Goal: Complete application form: Complete application form

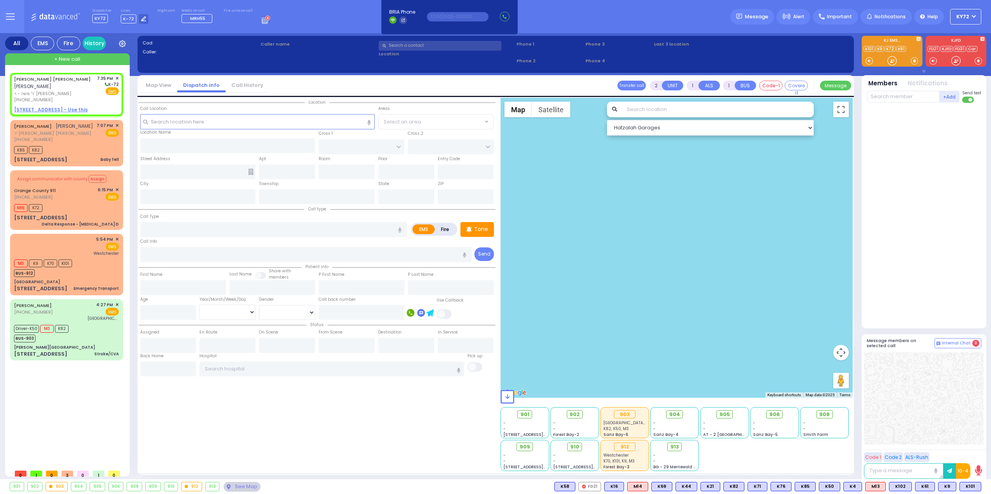
select select
radio input "true"
type input "[PERSON_NAME]"
select select
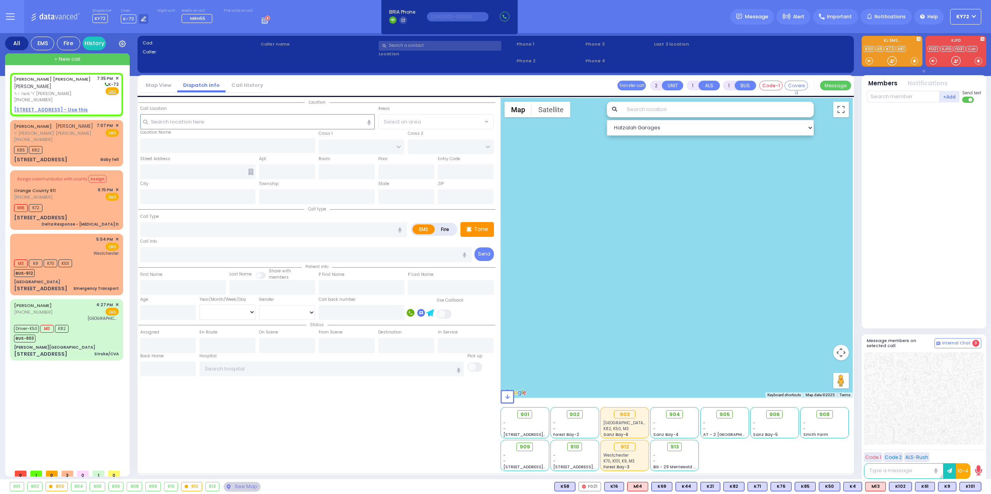
type input "19:35"
select select "Hatzalah Garages"
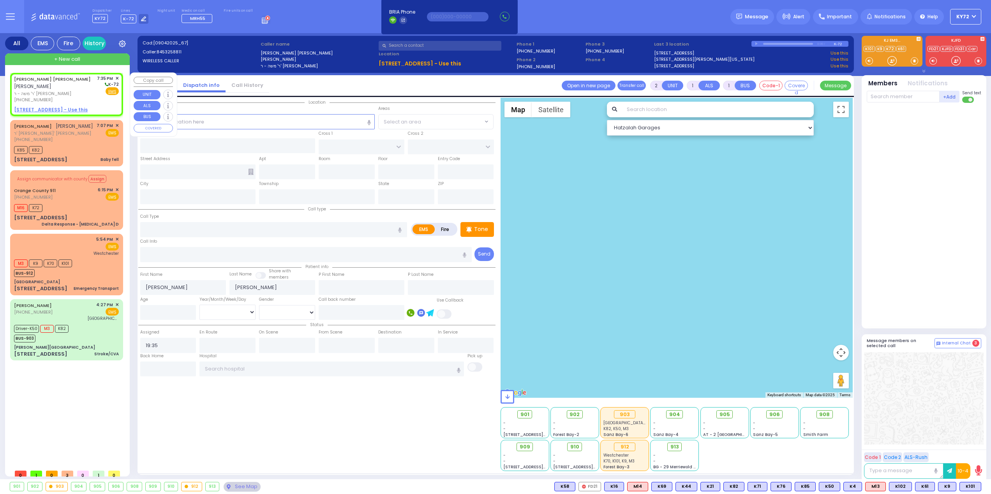
click at [70, 110] on u "[STREET_ADDRESS] - Use this" at bounding box center [51, 109] width 74 height 7
select select
radio input "true"
select select
select select "Hatzalah Garages"
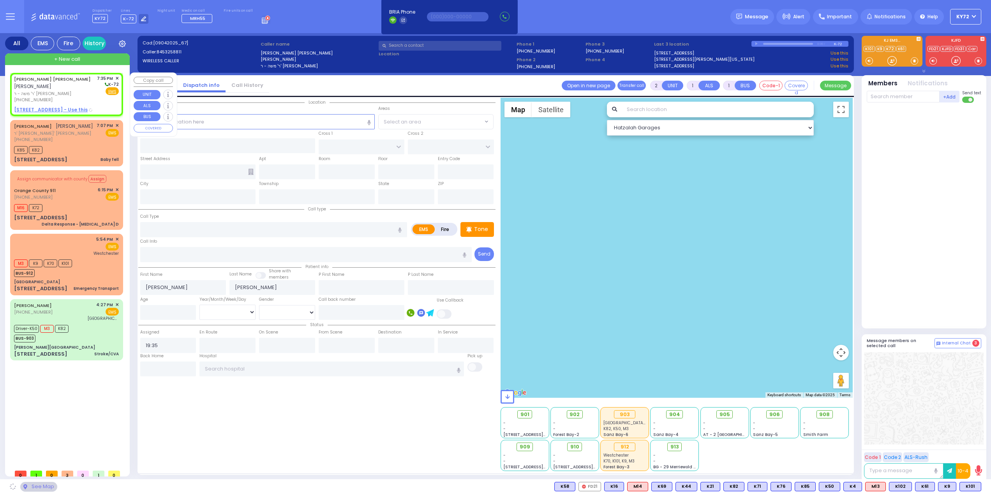
select select
radio input "true"
select select
select select "Hatzalah Garages"
type input "[GEOGRAPHIC_DATA]"
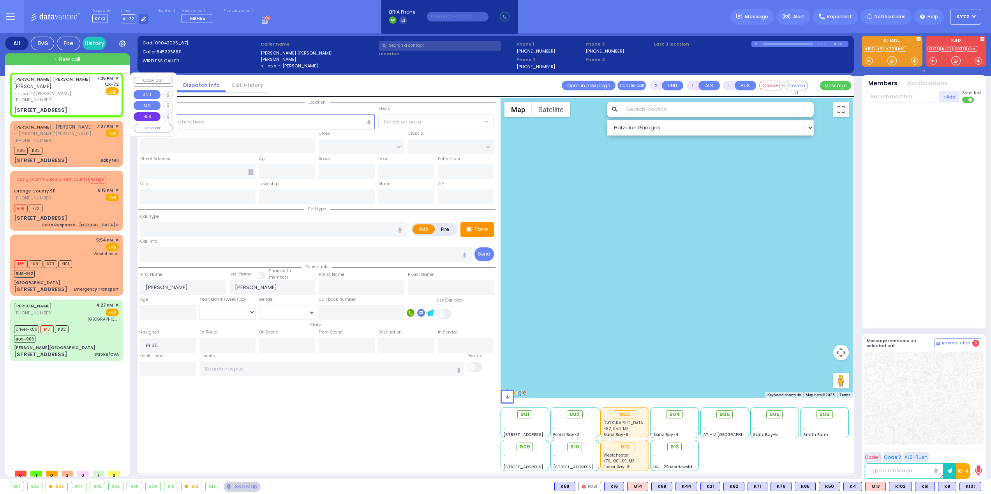
type input "CHEVRON RD"
type input "[STREET_ADDRESS]"
type input "203"
type input "[PERSON_NAME]"
type input "[US_STATE]"
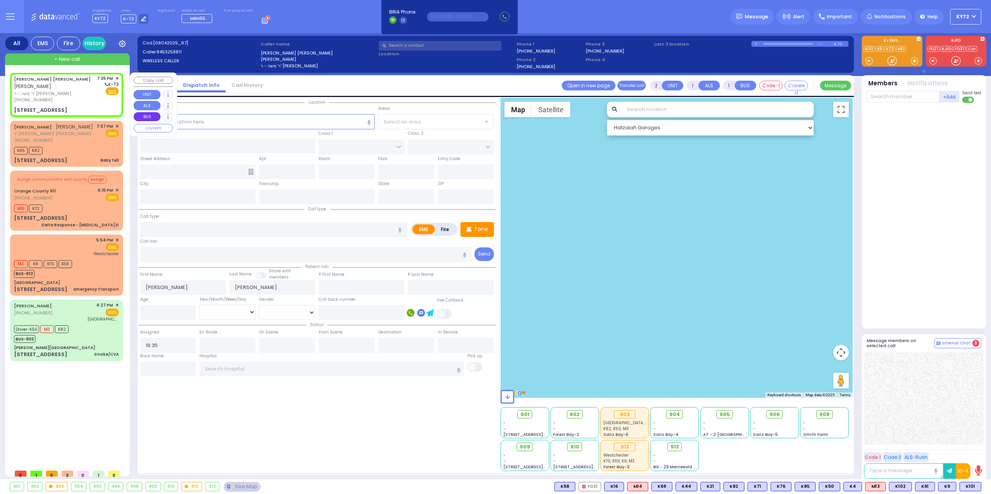
type input "10950"
select select "SECTION 5"
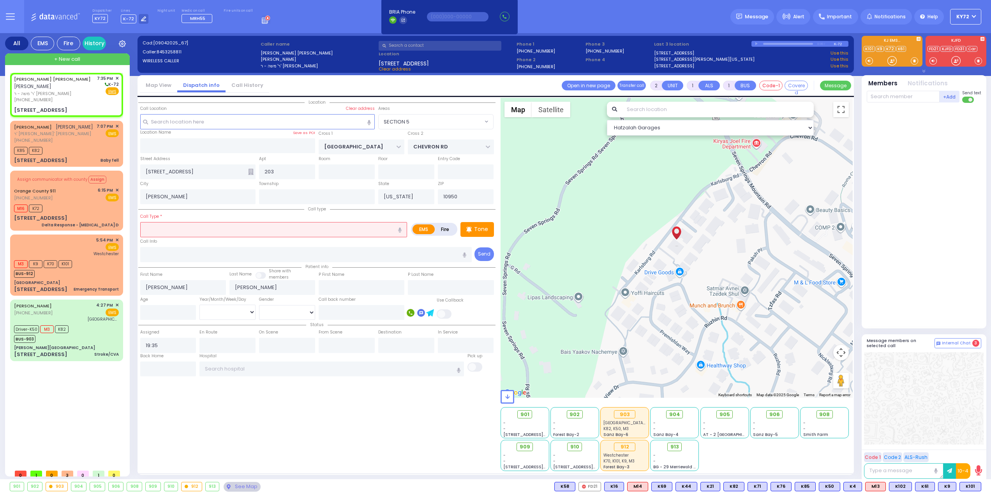
click at [260, 231] on input "text" at bounding box center [273, 229] width 267 height 15
click at [450, 228] on label "Fire" at bounding box center [445, 229] width 22 height 10
radio input "true"
select select
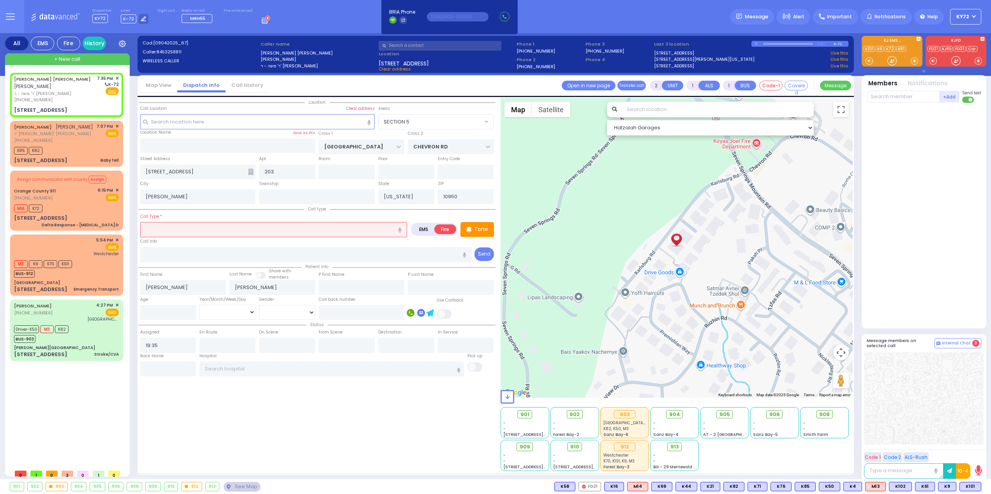
radio input "true"
select select
click at [289, 237] on input "text" at bounding box center [273, 229] width 267 height 15
select select "Hatzalah Garages"
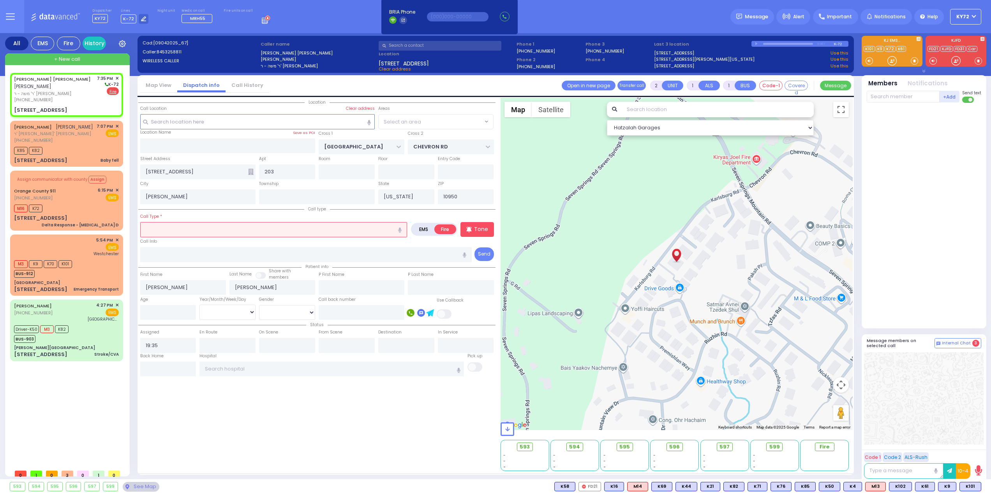
select select "SECTION 5"
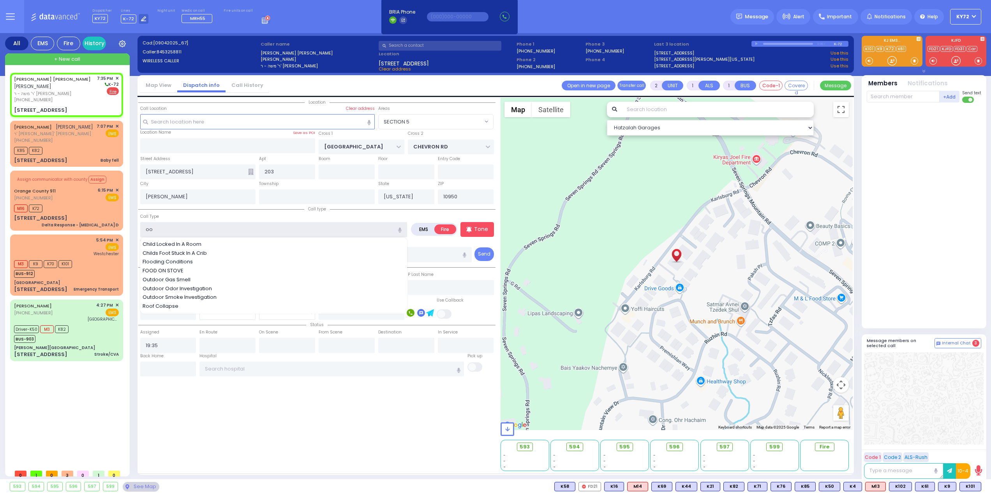
type input "o"
select select
radio input "true"
select select
select select "Hatzalah Garages"
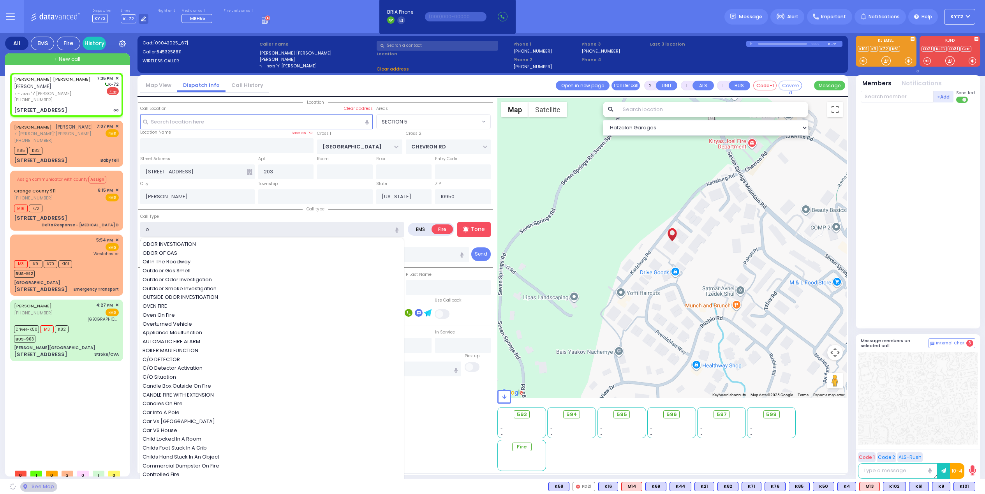
type input "od"
select select "SECTION 5"
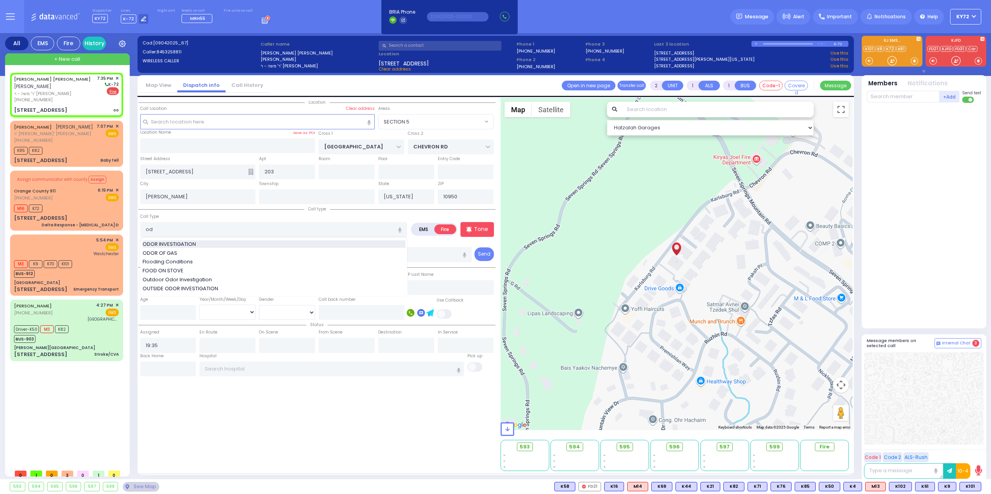
click at [291, 245] on div "ODOR INVESTIGATION" at bounding box center [274, 244] width 263 height 8
type input "ODOR INVESTIGATION"
type input "0"
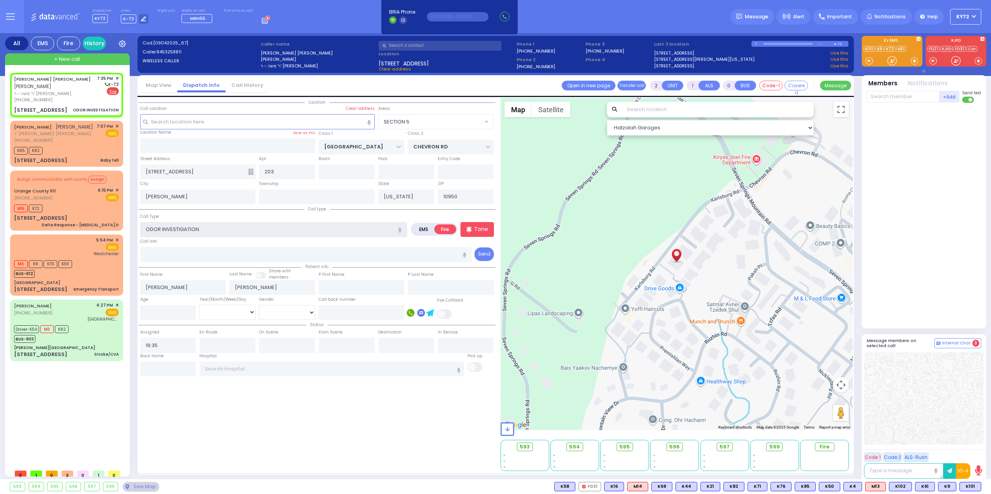
select select
radio input "true"
select select
select select "Hatzalah Garages"
select select "SECTION 5"
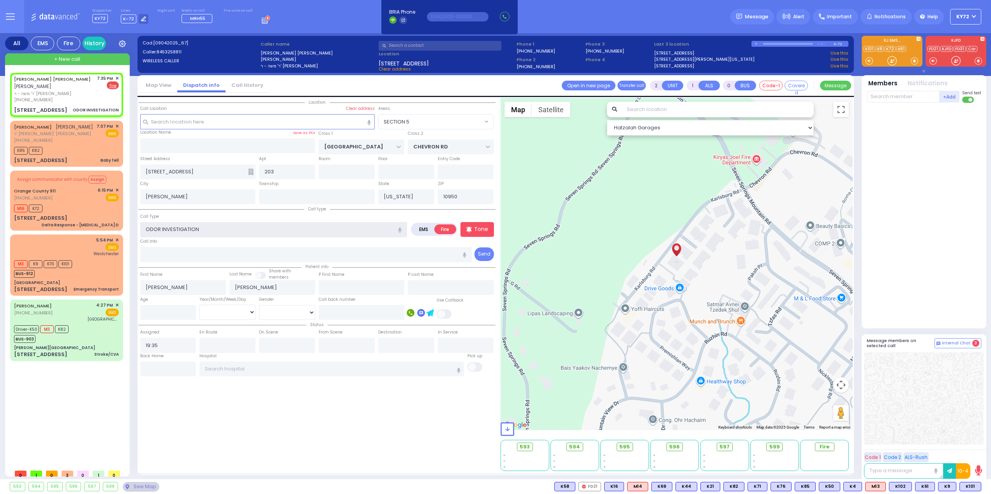
select select
radio input "true"
select select
select select "Hatzalah Garages"
select select "SECTION 5"
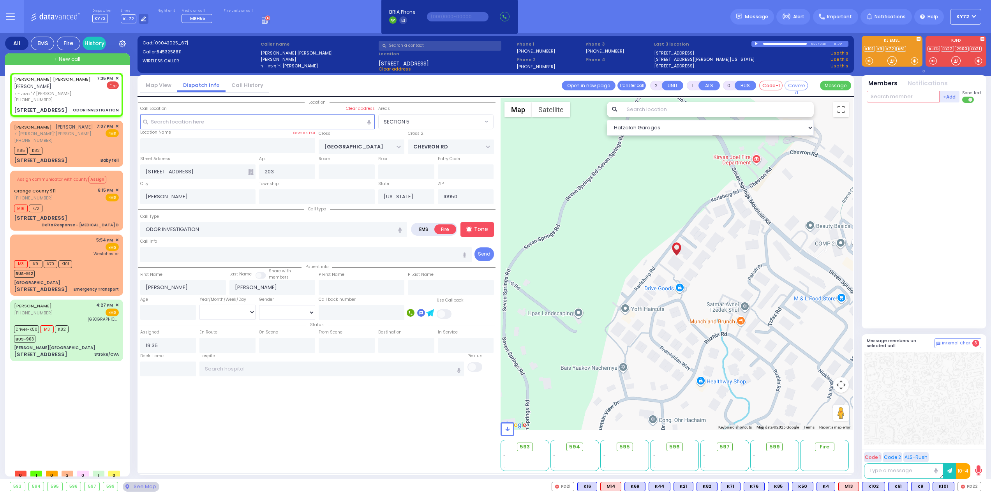
drag, startPoint x: 911, startPoint y: 99, endPoint x: 912, endPoint y: 104, distance: 4.9
click at [912, 103] on div "+Add Send text" at bounding box center [923, 97] width 114 height 14
select select
radio input "true"
select select
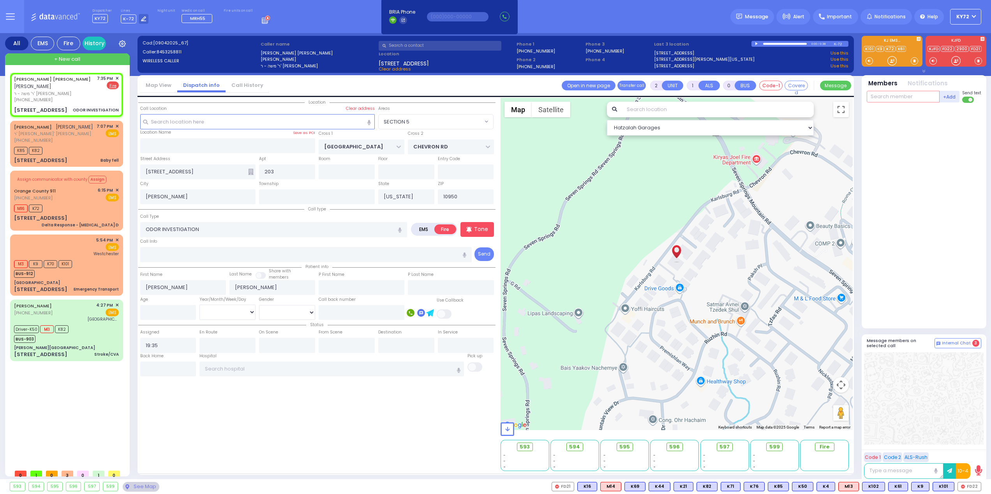
type input "2"
select select "Hatzalah Garages"
type input "22"
select select "SECTION 5"
type input "22"
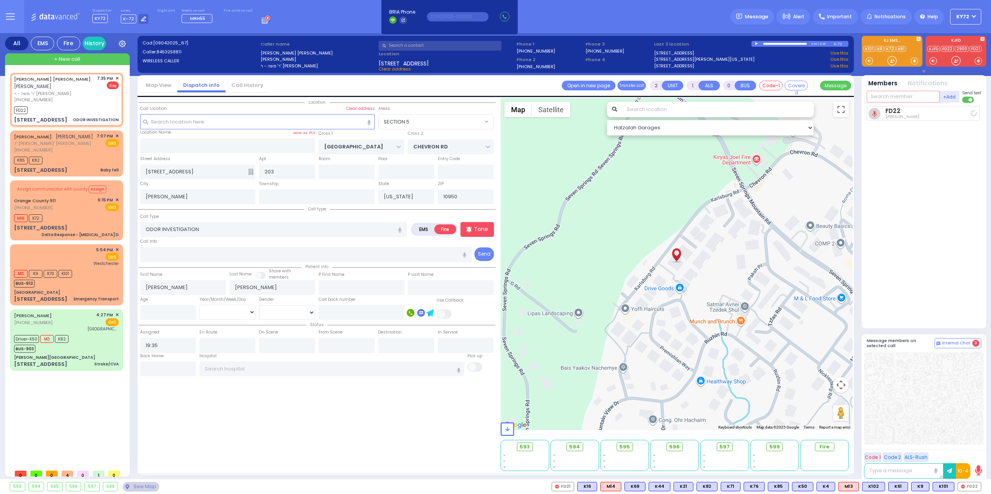
select select
radio input "true"
select select
type input "19:36"
select select "SECTION 5"
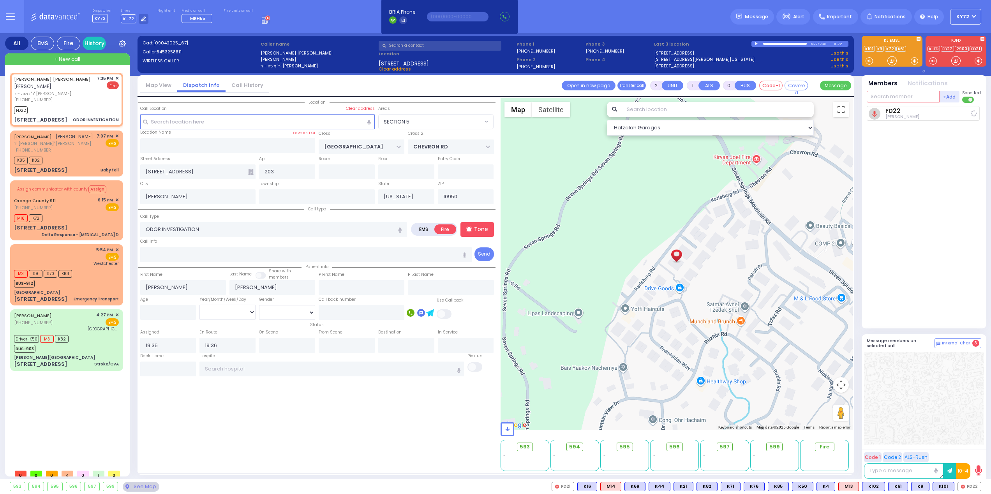
select select "Hatzalah Garages"
click at [972, 488] on span "CAR3" at bounding box center [968, 486] width 24 height 9
select select
radio input "true"
select select
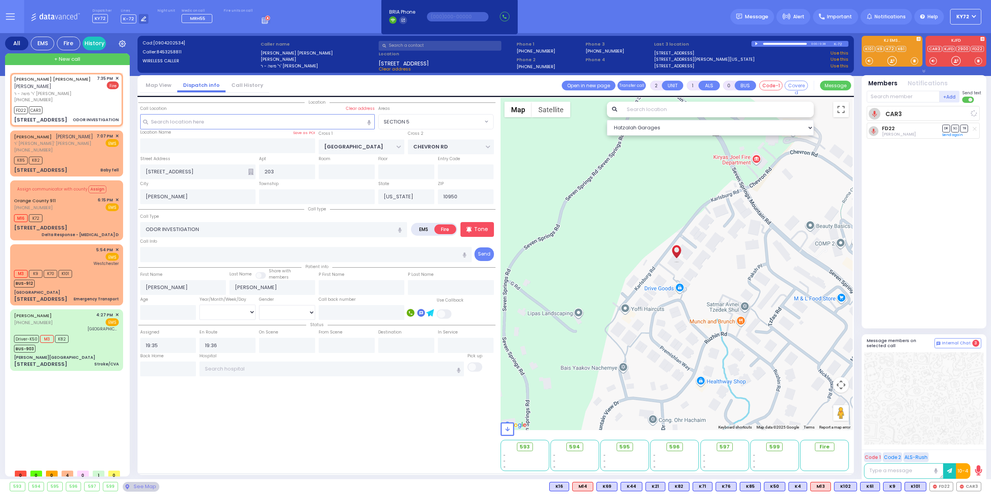
select select "SECTION 5"
select select "Hatzalah Garages"
click at [916, 97] on input "text" at bounding box center [902, 97] width 73 height 12
type input "31"
select select
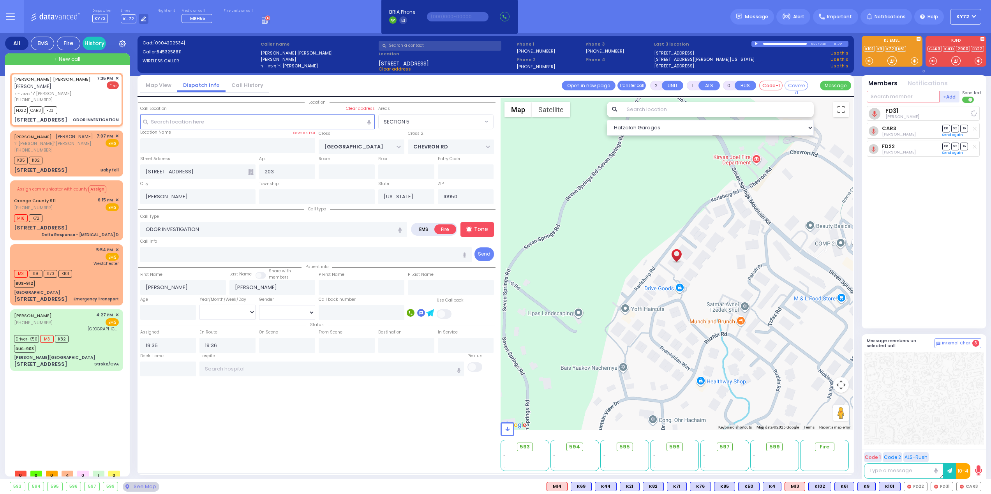
radio input "true"
select select
select select "Hatzalah Garages"
select select "SECTION 5"
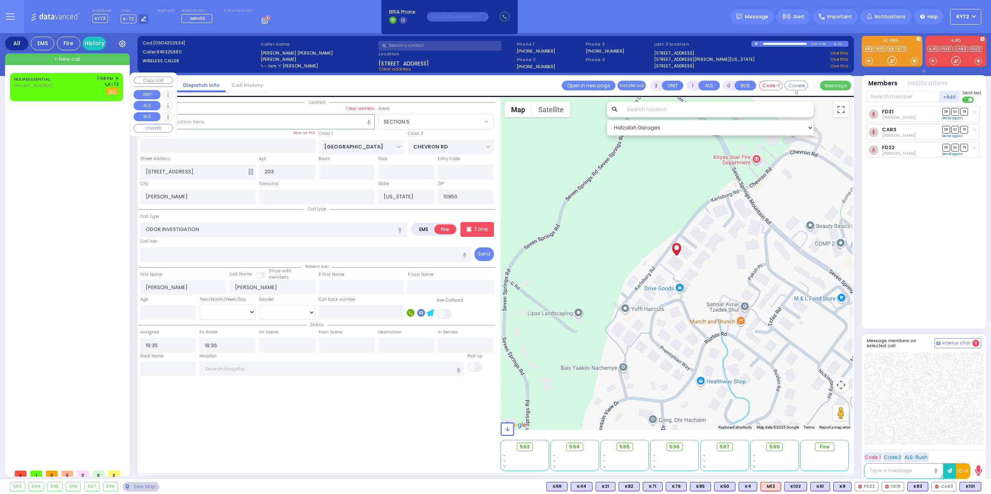
click at [55, 91] on div "NULIFEESSENTIAL [PHONE_NUMBER] 7:58 PM ✕ K-72" at bounding box center [66, 85] width 105 height 20
type input "1"
select select
radio input "true"
select select
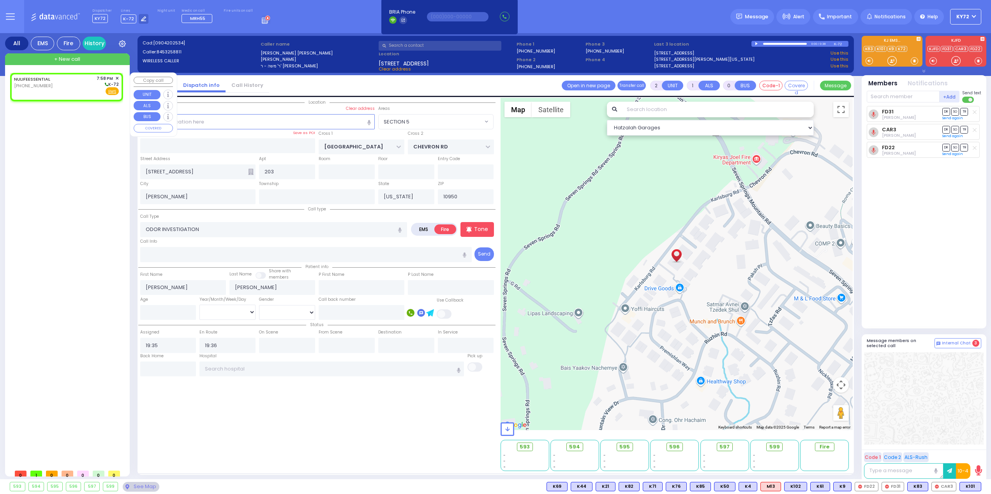
type input "19:58"
select select "Hatzalah Garages"
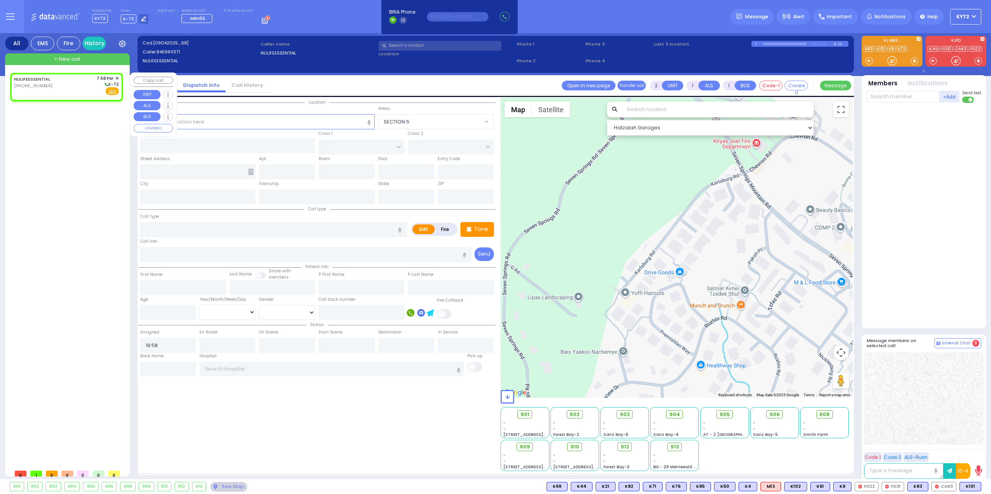
click at [118, 78] on span "✕" at bounding box center [117, 78] width 4 height 7
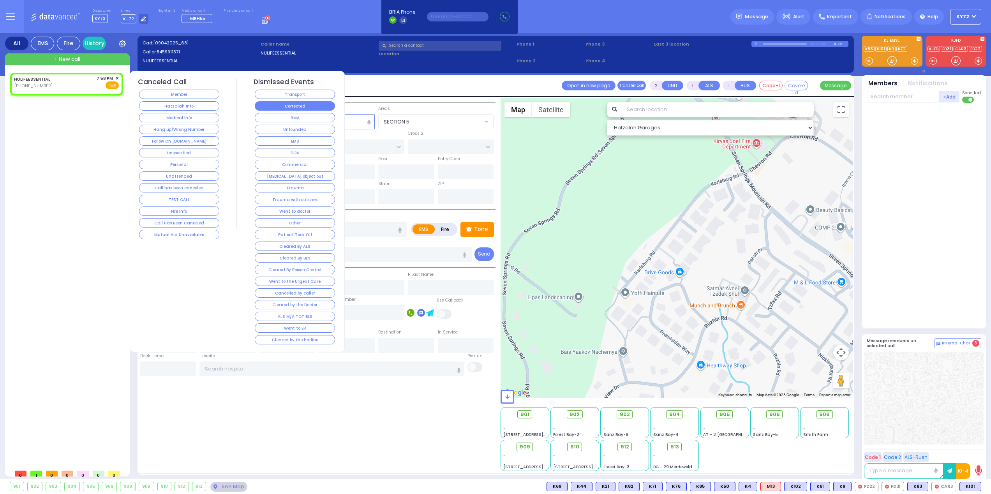
select select
radio input "true"
select select
select select "Hatzalah Garages"
click at [297, 93] on button "Transport" at bounding box center [295, 94] width 80 height 9
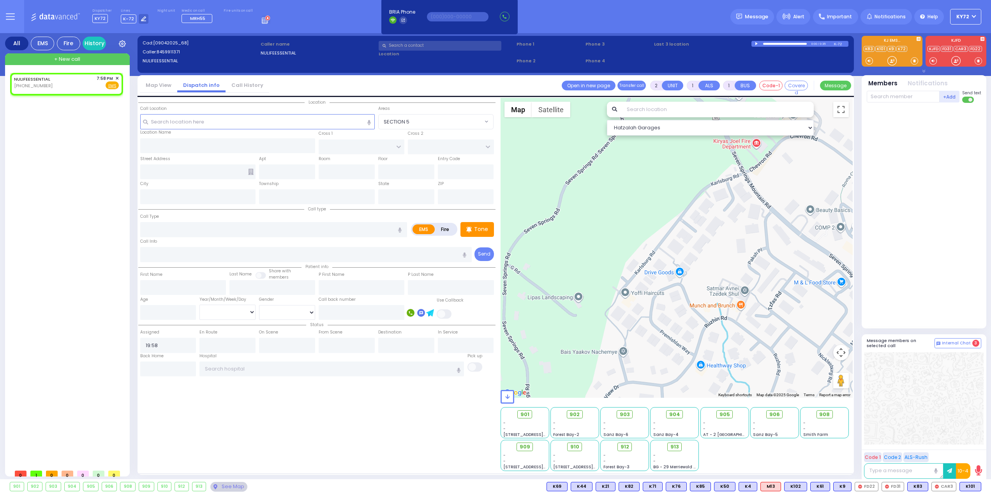
select select
radio input "true"
select select
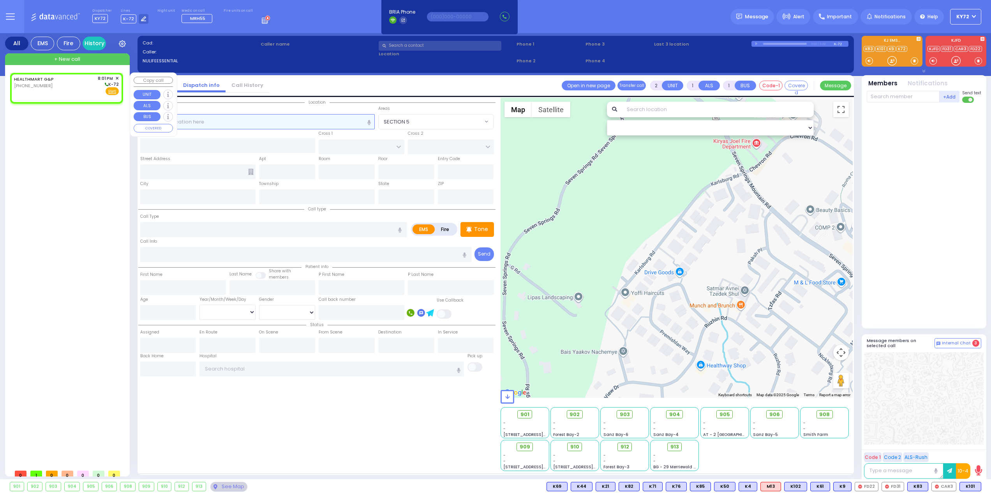
select select
radio input "true"
select select
type input "20:01"
select select "Hatzalah Garages"
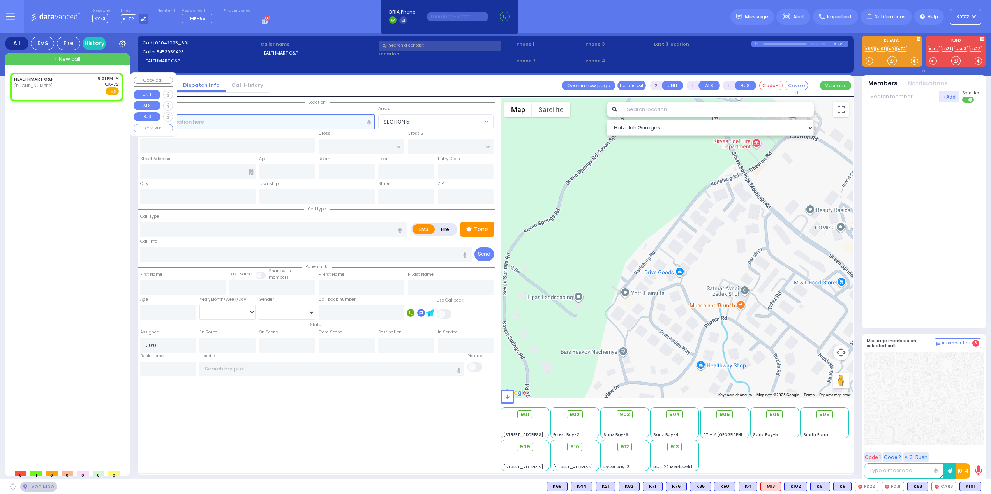
select select
radio input "true"
select select
select select "Hatzalah Garages"
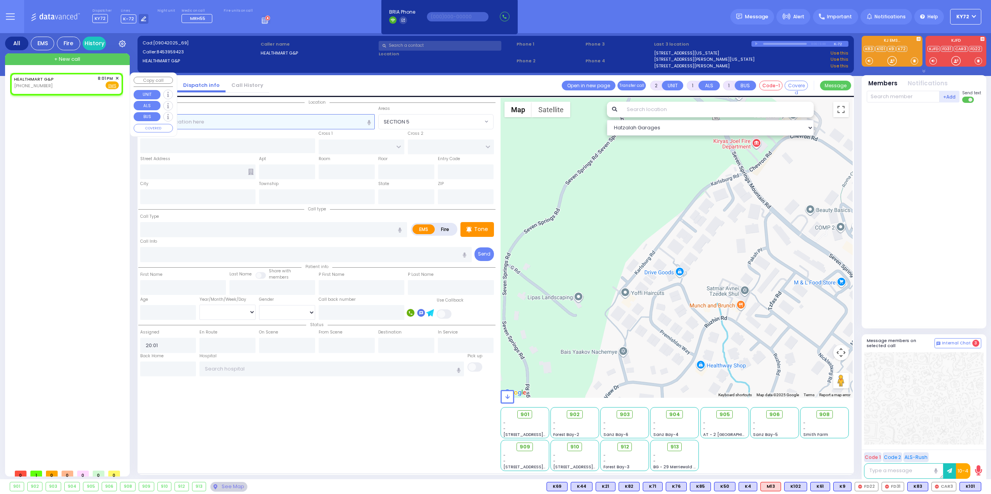
select select
radio input "true"
select select
select select "Hatzalah Garages"
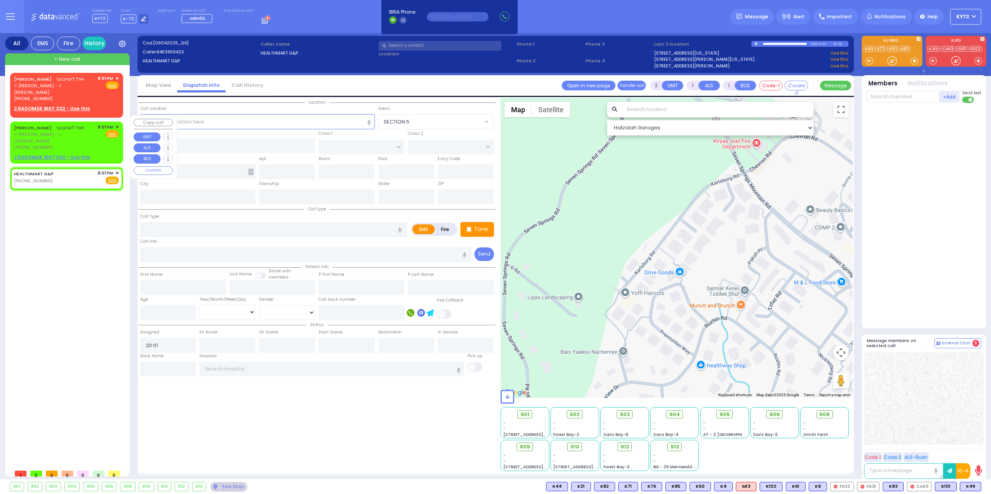
click at [52, 154] on u "2 RADOMSK WAY 302 - Use this" at bounding box center [52, 157] width 76 height 7
select select
radio input "true"
type input "[PERSON_NAME]"
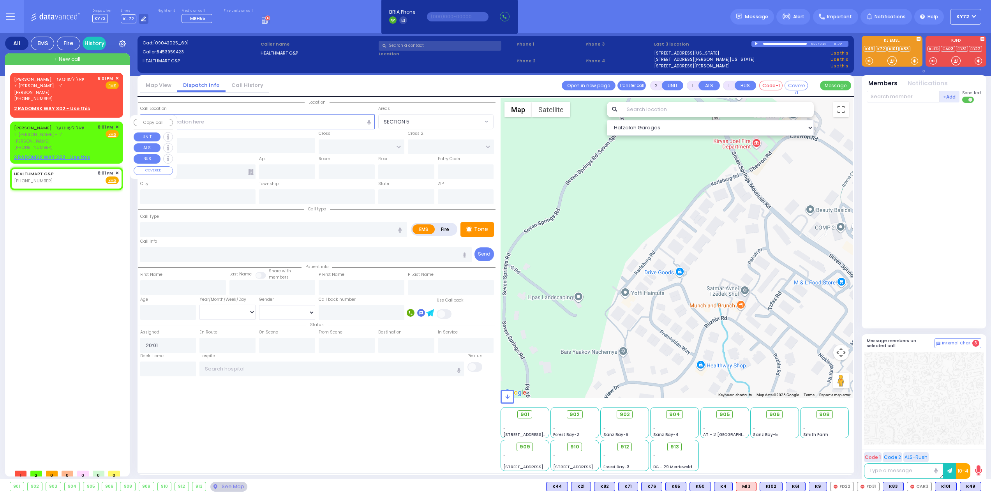
select select
select select "Hatzalah Garages"
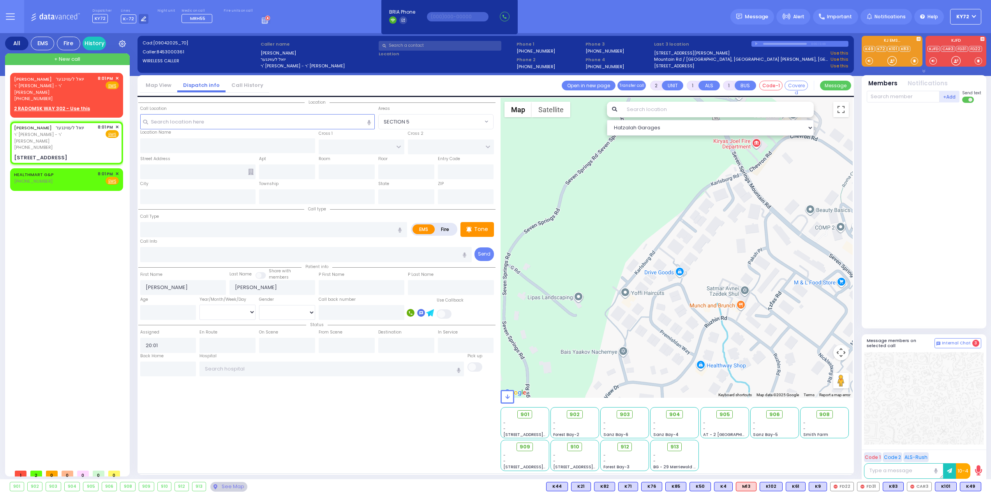
select select
radio input "true"
select select
select select "Hatzalah Garages"
type input "RADOMSK WAY"
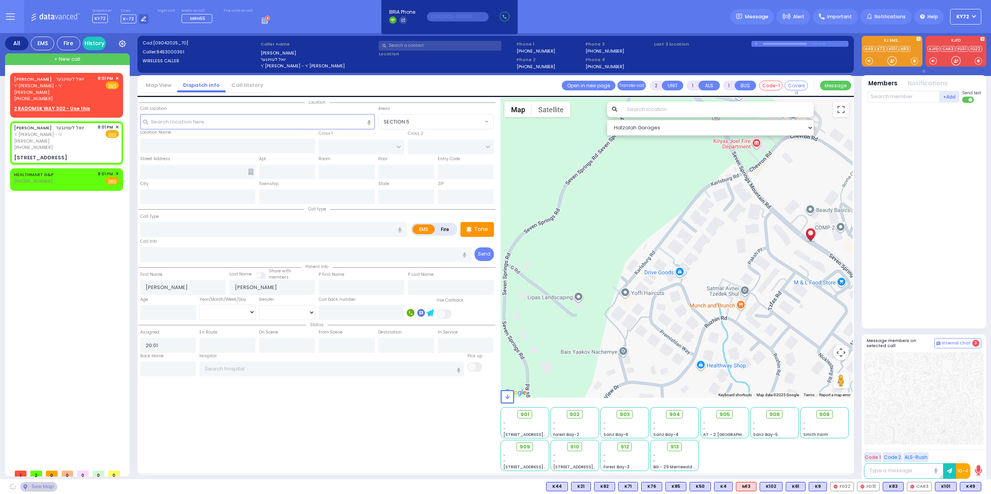
type input "NICKLESBURG RD"
type input "2 RADOMSK WAY"
type input "302"
type input "Monroe"
type input "[US_STATE]"
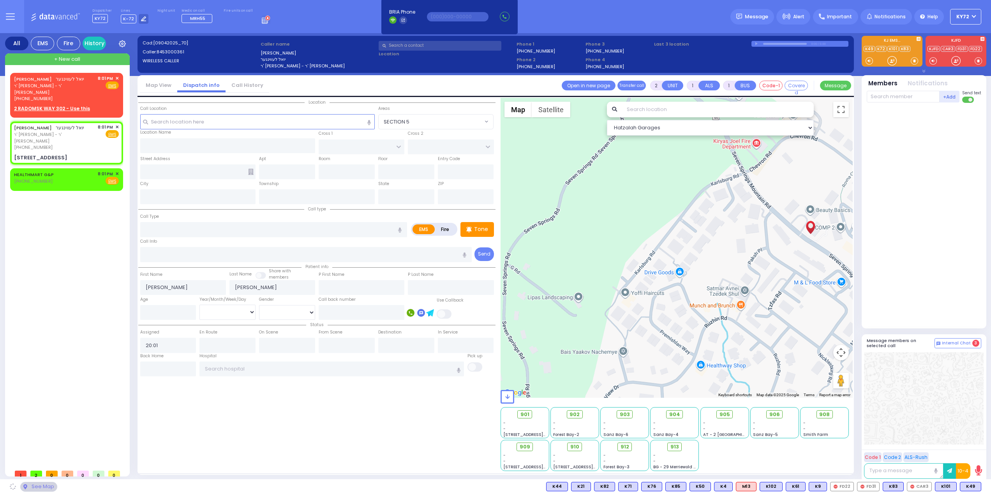
type input "10950"
select select "SECTION 5"
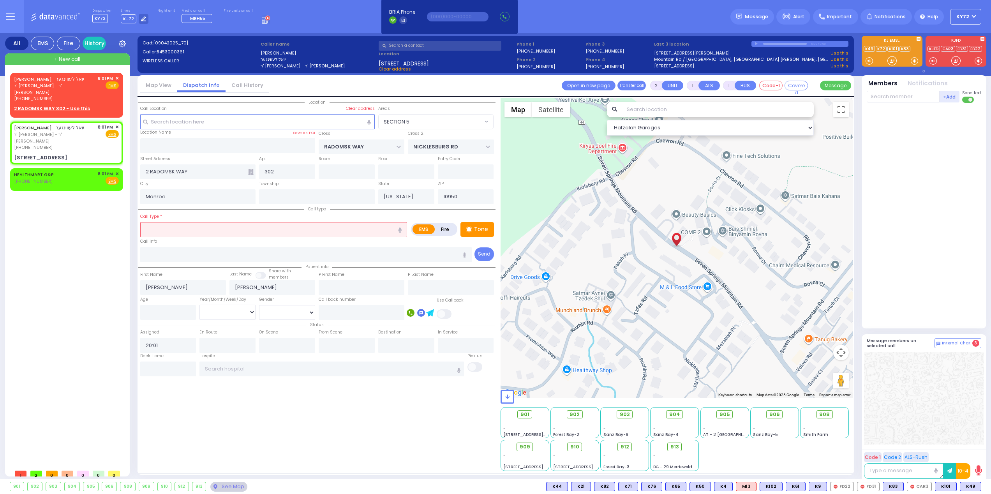
click at [440, 227] on label "Fire" at bounding box center [445, 229] width 22 height 10
radio input "true"
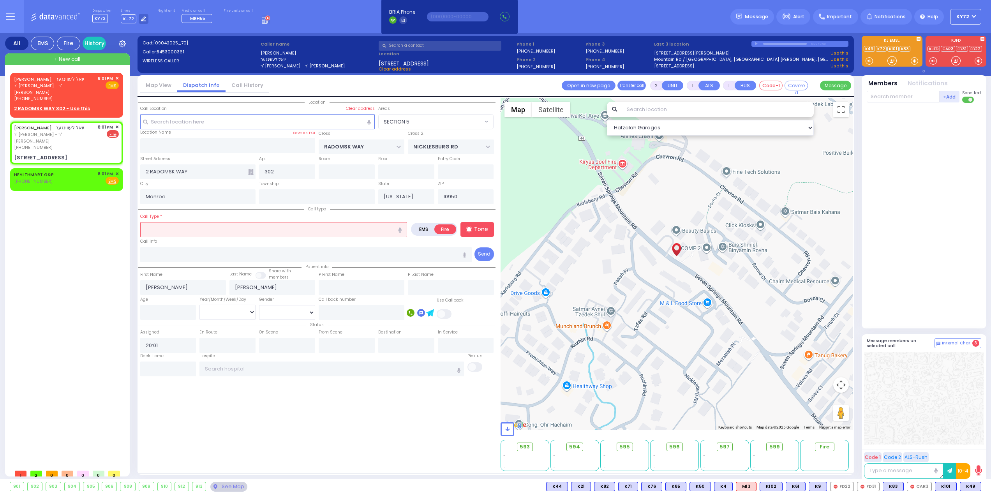
click at [244, 228] on input "text" at bounding box center [273, 229] width 267 height 15
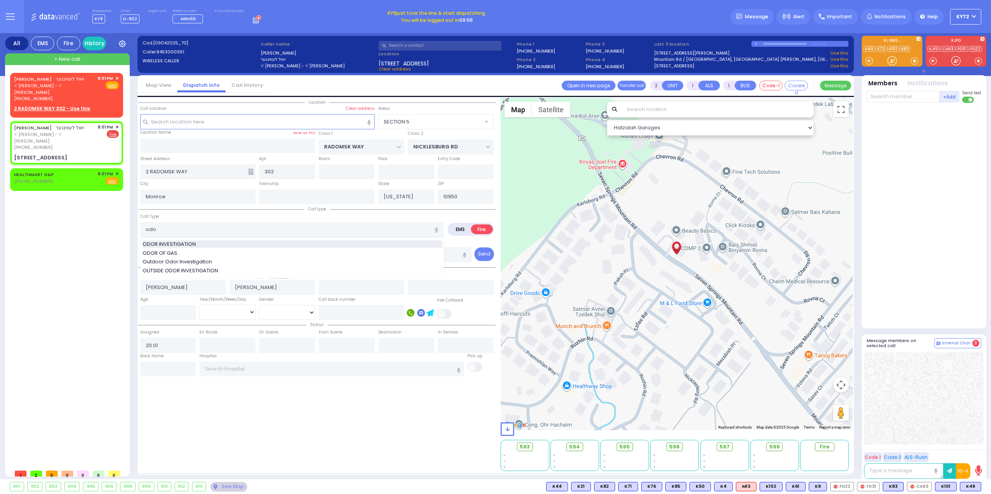
click at [243, 246] on div "ODOR INVESTIGATION" at bounding box center [292, 244] width 299 height 8
type input "ODOR INVESTIGATION"
type input "0"
select select
radio input "true"
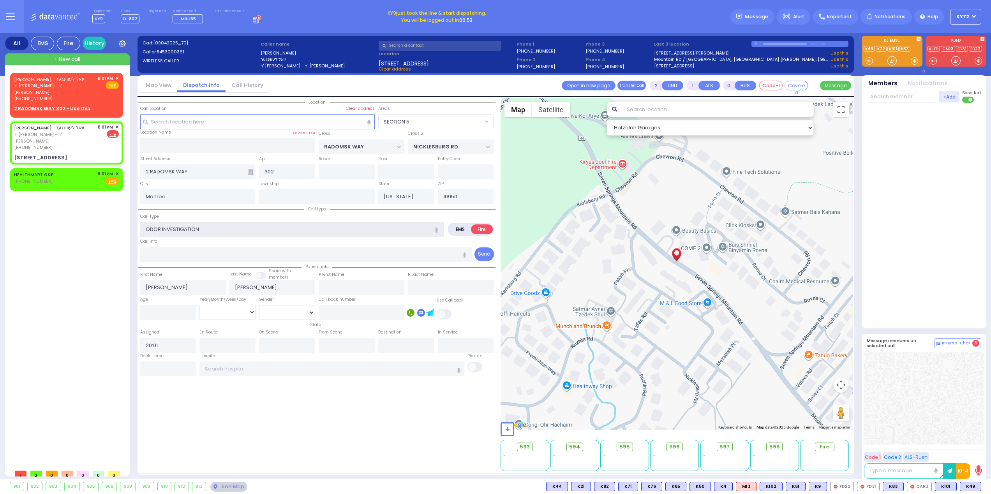
select select
select select "Hatzalah Garages"
select select "SECTION 5"
click at [902, 90] on div "+Add FD31 [PERSON_NAME] Send text" at bounding box center [923, 97] width 114 height 14
click at [907, 96] on input "text" at bounding box center [902, 97] width 73 height 12
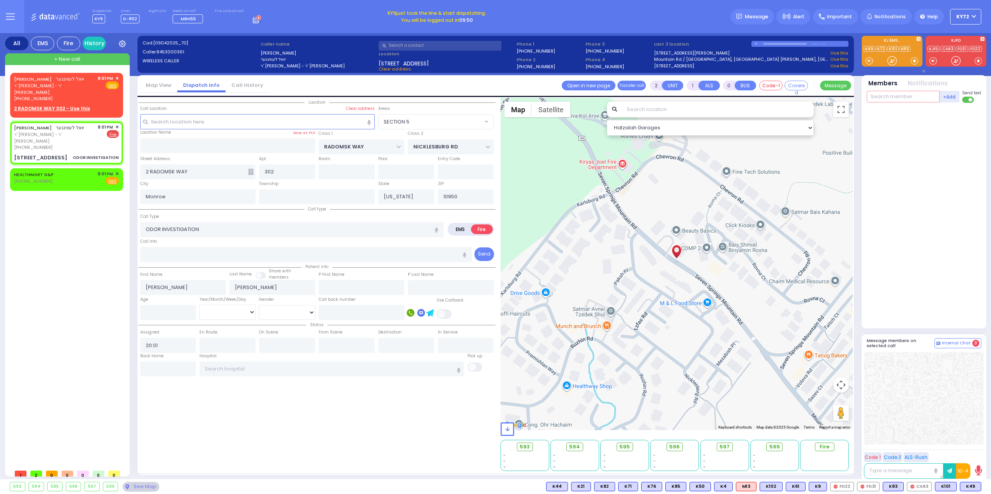
select select
radio input "true"
select select
select select "Hatzalah Garages"
select select "SECTION 5"
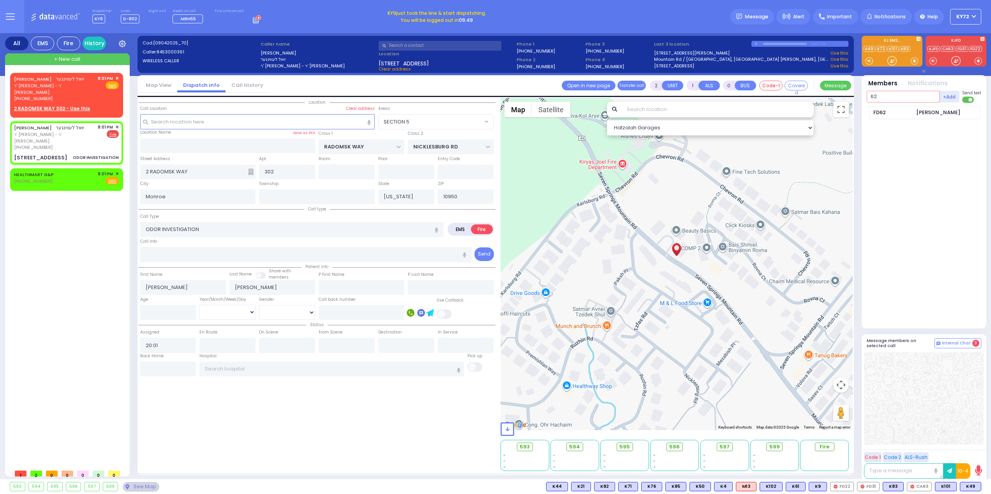
type input "62"
type input "21"
type input "46"
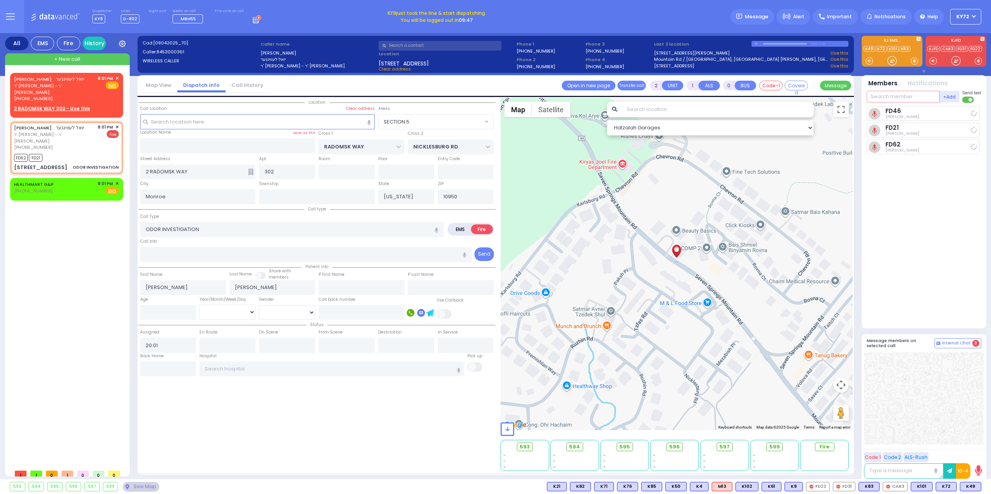
select select
radio input "true"
select select
type input "20:03"
select select "Hatzalah Garages"
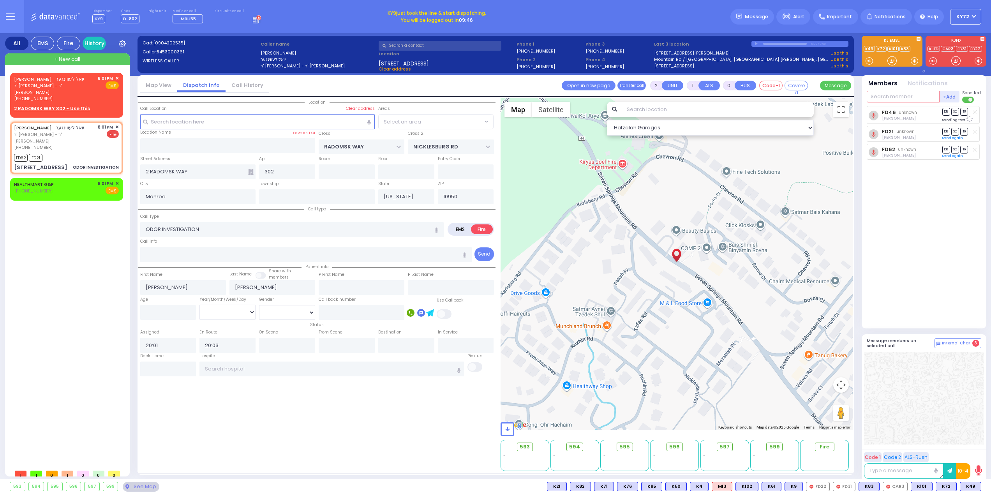
select select "SECTION 5"
select select
radio input "true"
select select
select select "Hatzalah Garages"
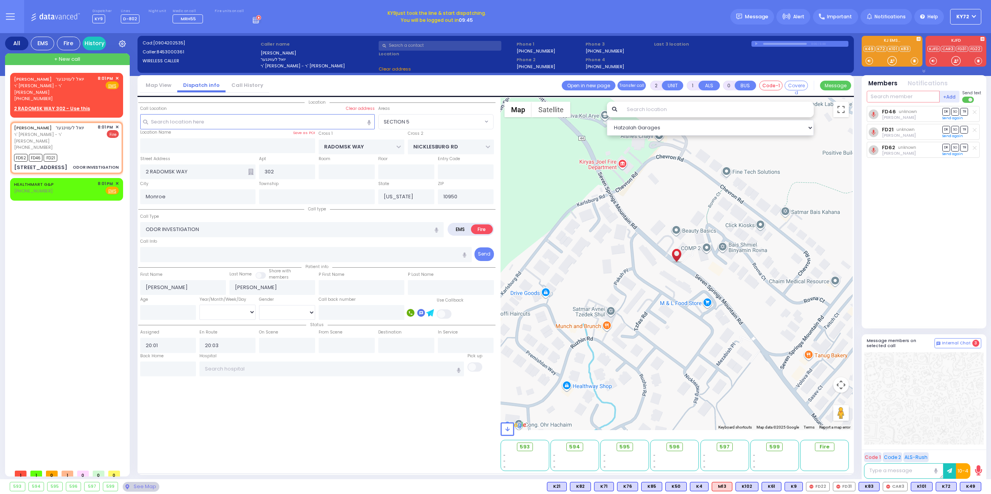
select select "SECTION 5"
select select
radio input "true"
select select
select select "Hatzalah Garages"
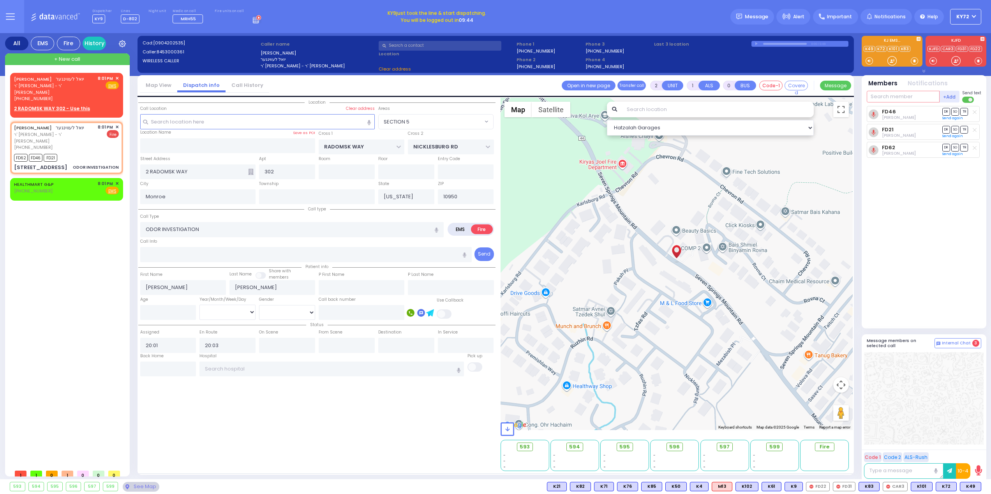
select select "SECTION 5"
type input "car3"
select select
radio input "true"
select select
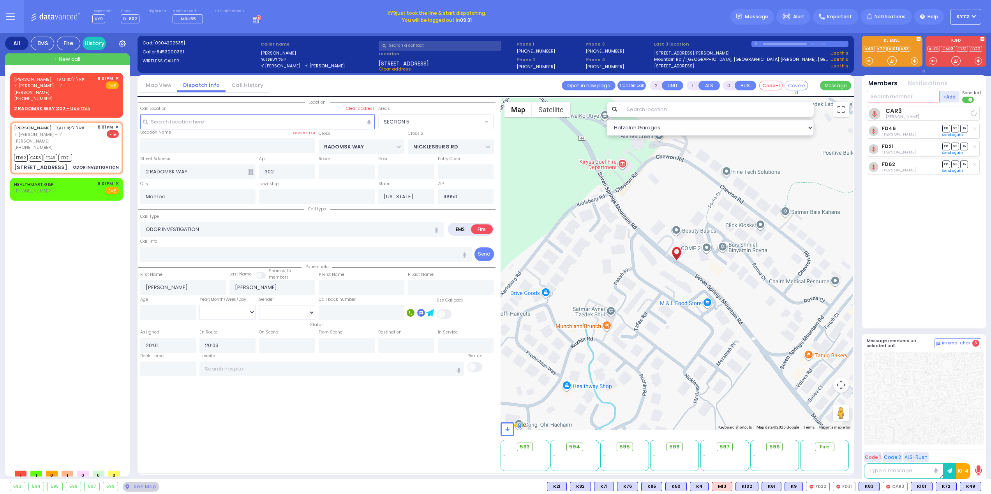
select select "Hatzalah Garages"
select select "SECTION 5"
click at [118, 77] on div "[PERSON_NAME] [PERSON_NAME] ר' [PERSON_NAME] - ר' [PERSON_NAME] [PHONE_NUMBER] …" at bounding box center [67, 94] width 110 height 40
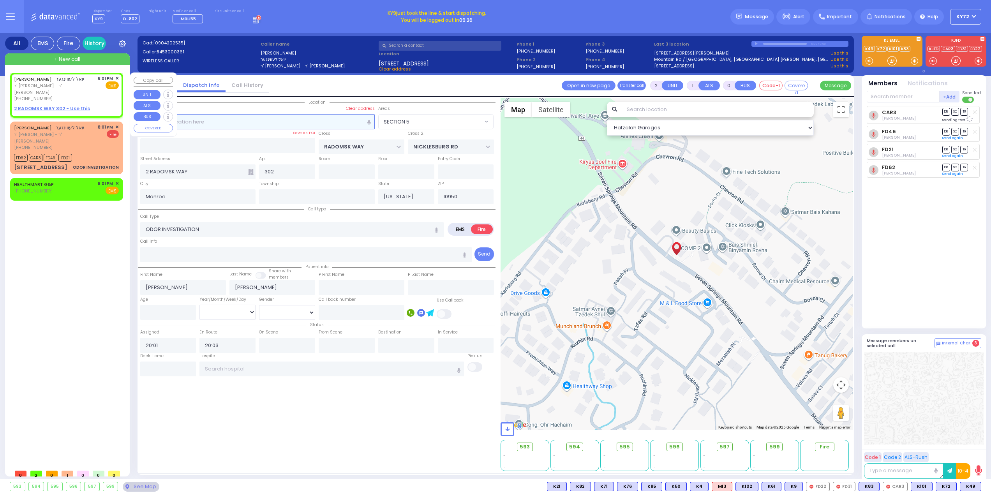
type input "1"
select select
radio input "true"
select select
select select "Hatzalah Garages"
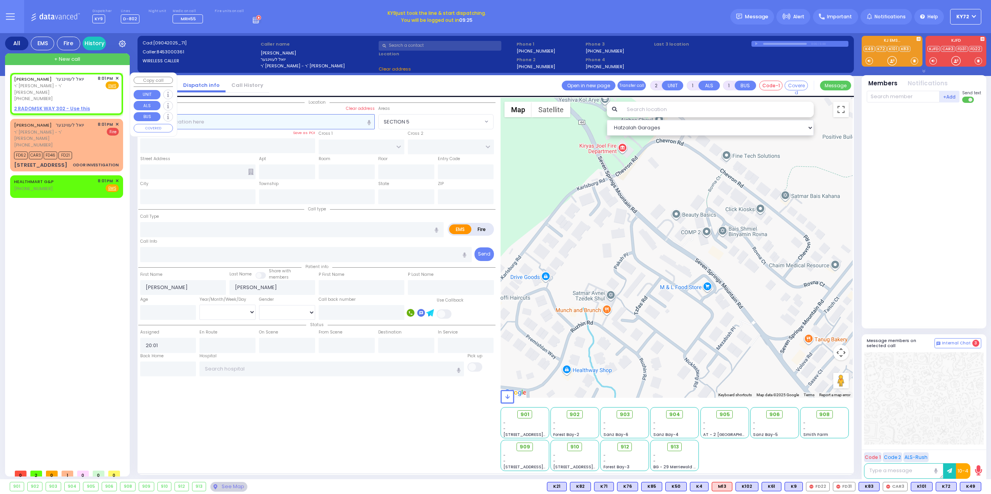
select select
radio input "true"
select select
select select "Hatzalah Garages"
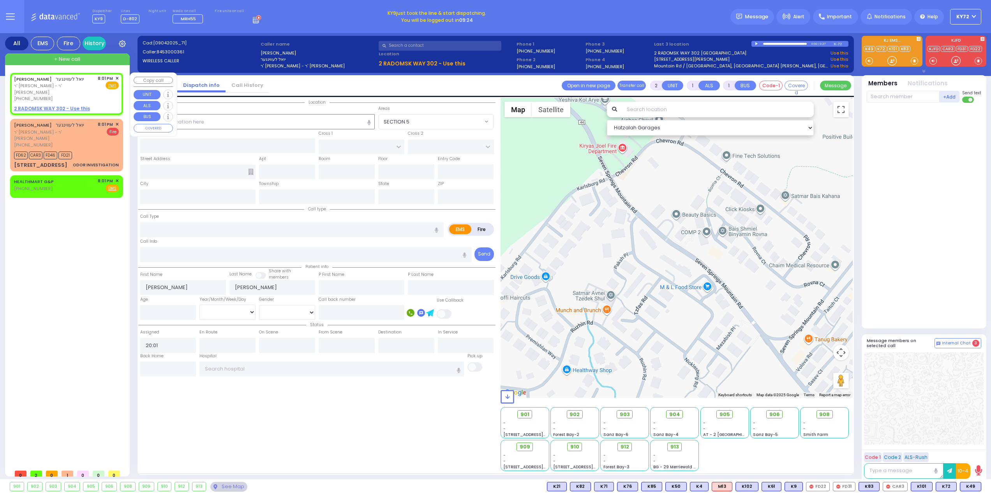
click at [118, 79] on span "✕" at bounding box center [117, 78] width 4 height 7
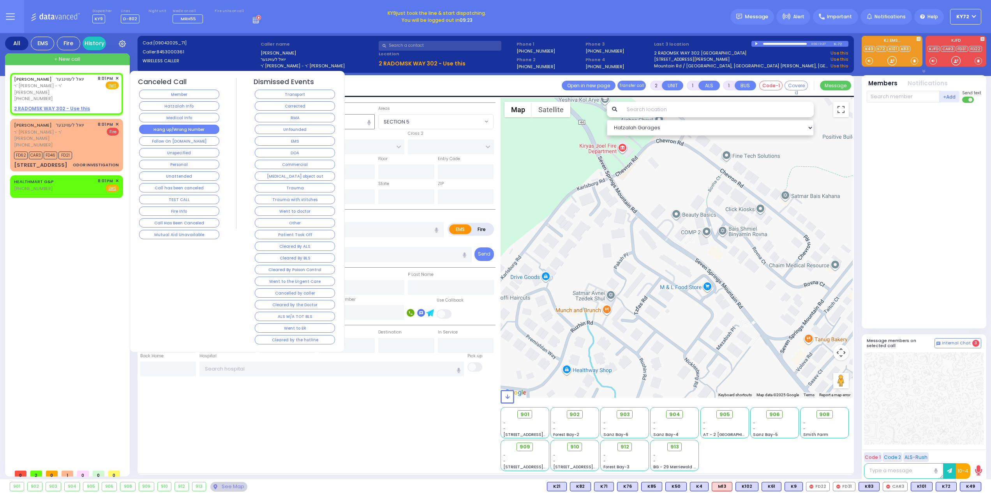
click at [195, 128] on button "Hang up/Wrong Number" at bounding box center [179, 129] width 80 height 9
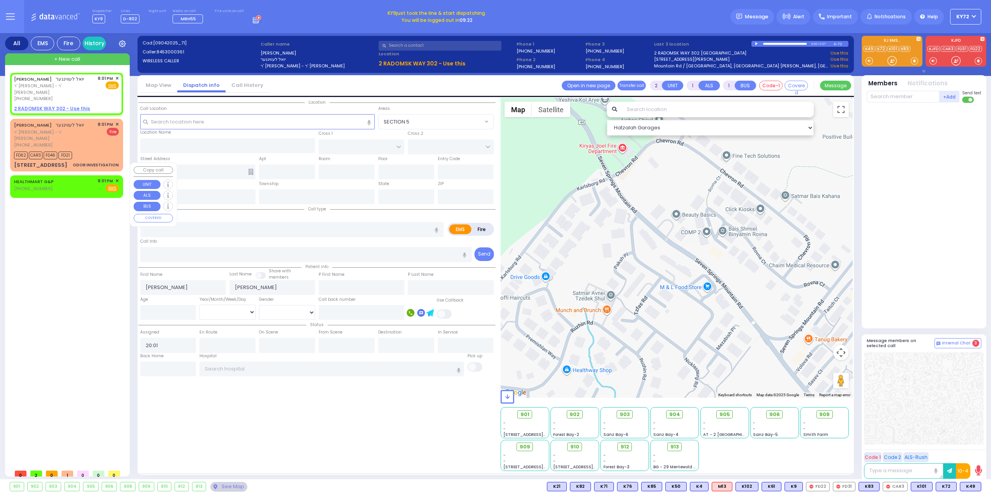
select select
radio input "true"
select select
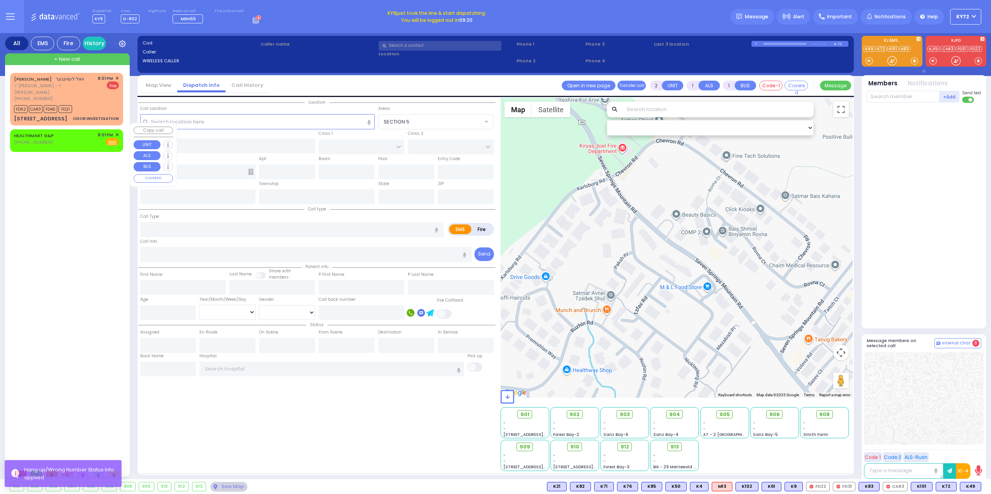
click at [115, 132] on span "✕" at bounding box center [117, 135] width 4 height 7
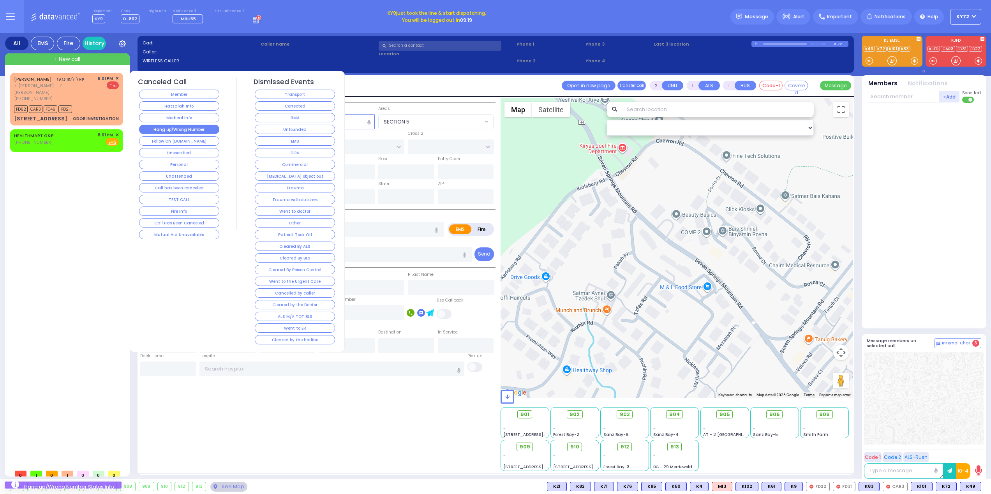
click at [166, 132] on button "Hang up/Wrong Number" at bounding box center [179, 129] width 80 height 9
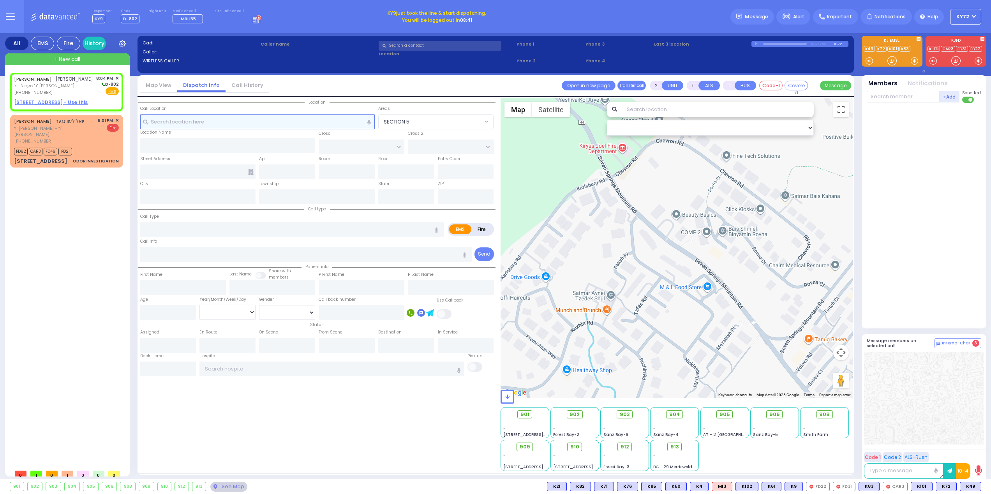
select select
radio input "true"
type input "ELIEZER"
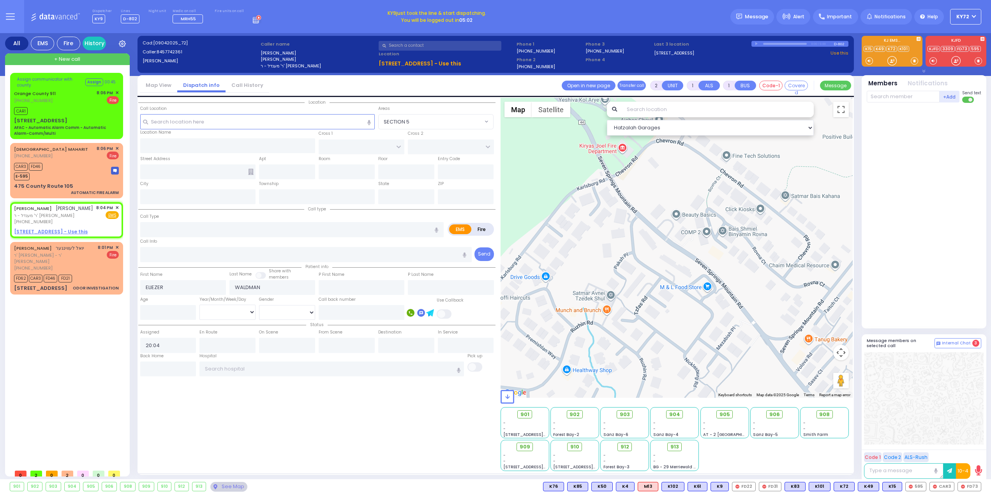
select select
